Goal: Task Accomplishment & Management: Use online tool/utility

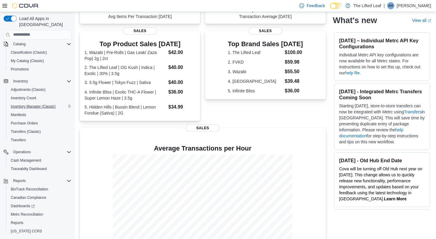
scroll to position [66, 0]
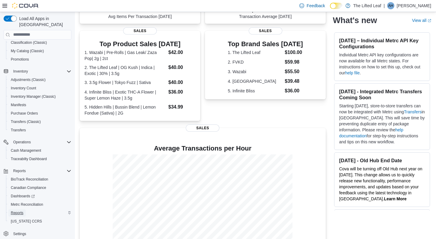
click at [21, 210] on span "Reports" at bounding box center [17, 212] width 13 height 5
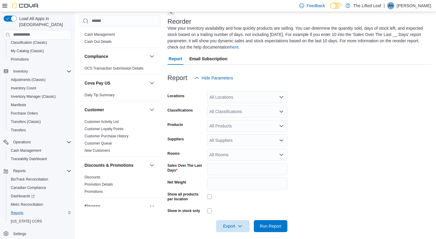
scroll to position [14, 0]
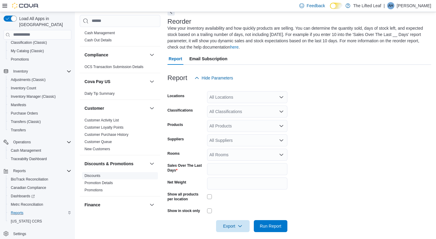
click at [95, 172] on span "Discounts" at bounding box center [120, 175] width 76 height 7
click at [95, 176] on link "Discounts" at bounding box center [92, 175] width 16 height 4
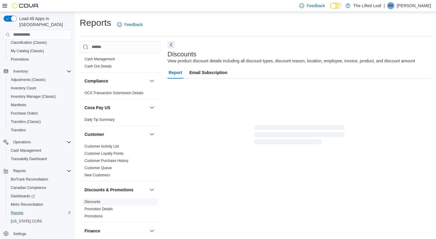
scroll to position [20, 0]
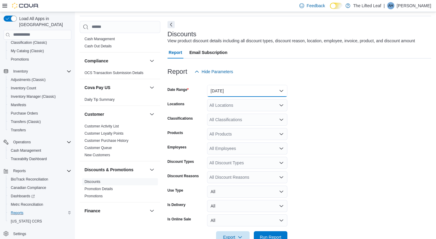
click at [254, 95] on button "Yesterday" at bounding box center [247, 91] width 80 height 12
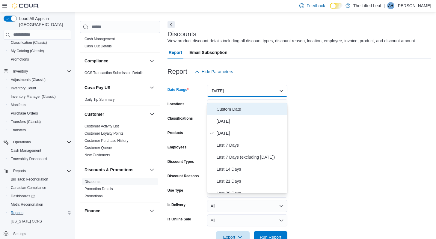
click at [243, 107] on span "Custom Date" at bounding box center [250, 108] width 68 height 7
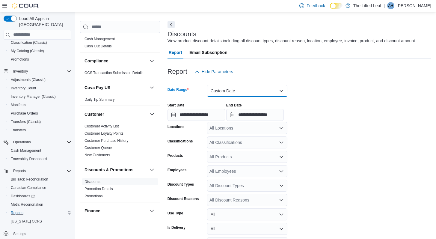
click at [240, 96] on button "Custom Date" at bounding box center [247, 91] width 80 height 12
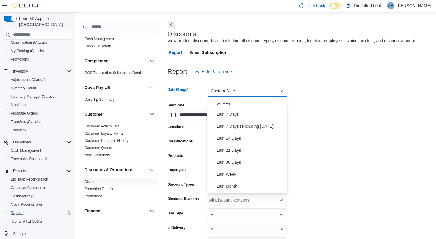
scroll to position [38, 0]
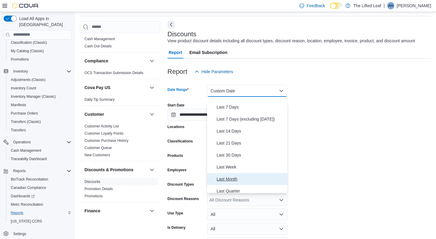
click at [226, 178] on span "Last Month" at bounding box center [250, 178] width 68 height 7
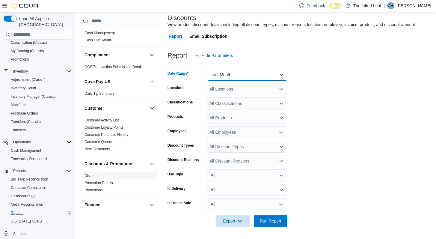
scroll to position [43, 0]
click at [267, 222] on span "Run Report" at bounding box center [271, 220] width 22 height 6
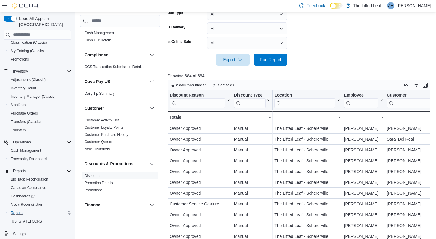
scroll to position [198, 0]
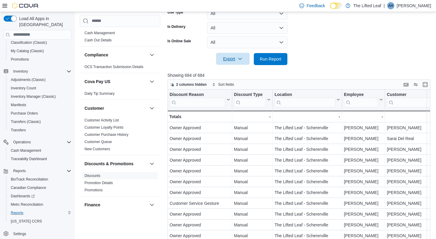
click at [233, 63] on span "Export" at bounding box center [232, 59] width 26 height 12
click at [235, 78] on span "Export to Excel" at bounding box center [232, 77] width 27 height 5
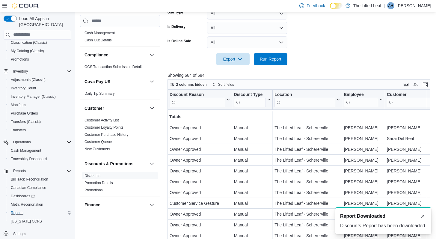
scroll to position [0, 0]
